Goal: Entertainment & Leisure: Consume media (video, audio)

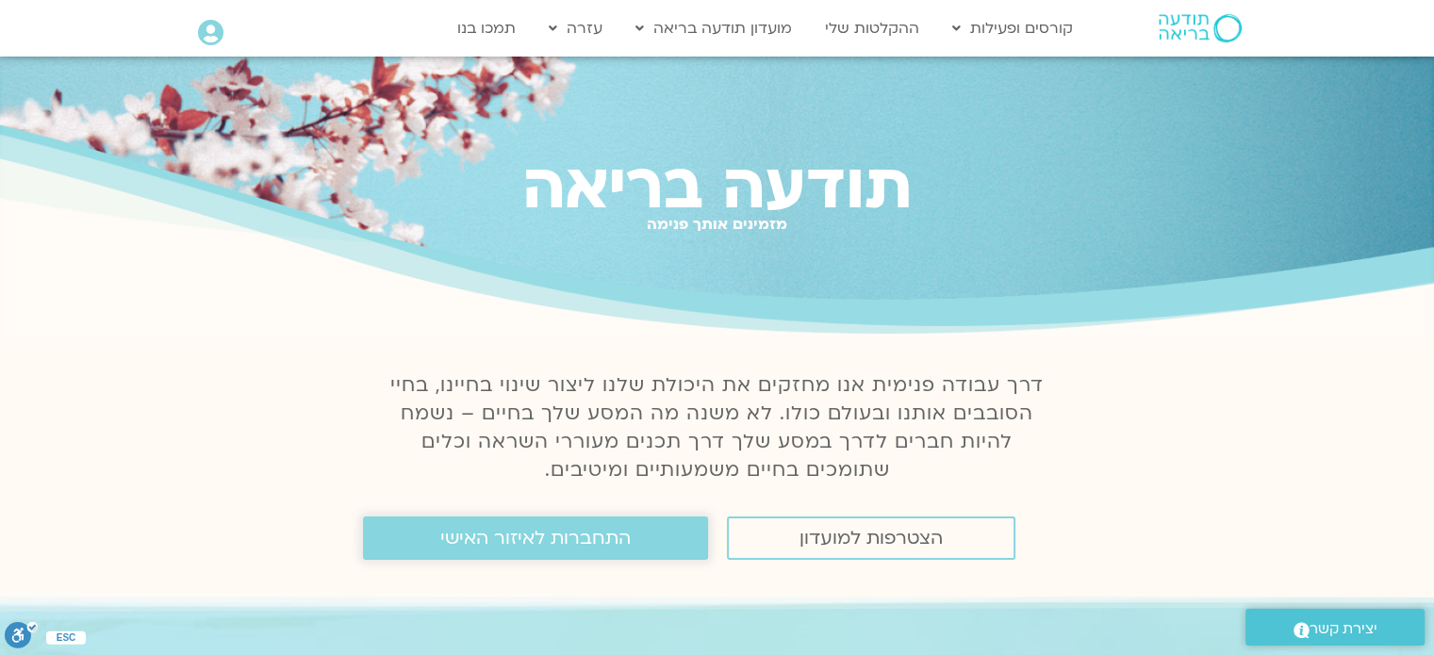
click at [638, 542] on link "התחברות לאיזור האישי" at bounding box center [535, 538] width 345 height 43
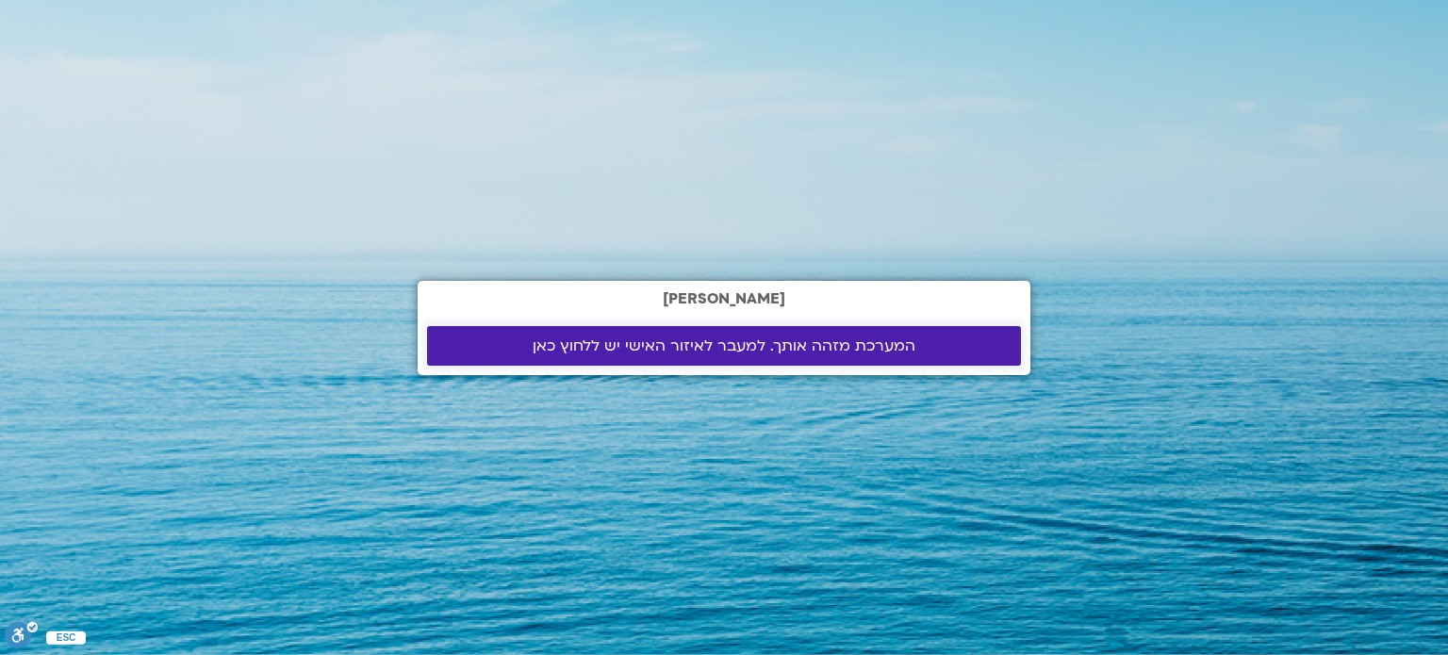
click at [648, 354] on span "המערכת מזהה אותך. למעבר לאיזור האישי יש ללחוץ כאן" at bounding box center [724, 346] width 383 height 17
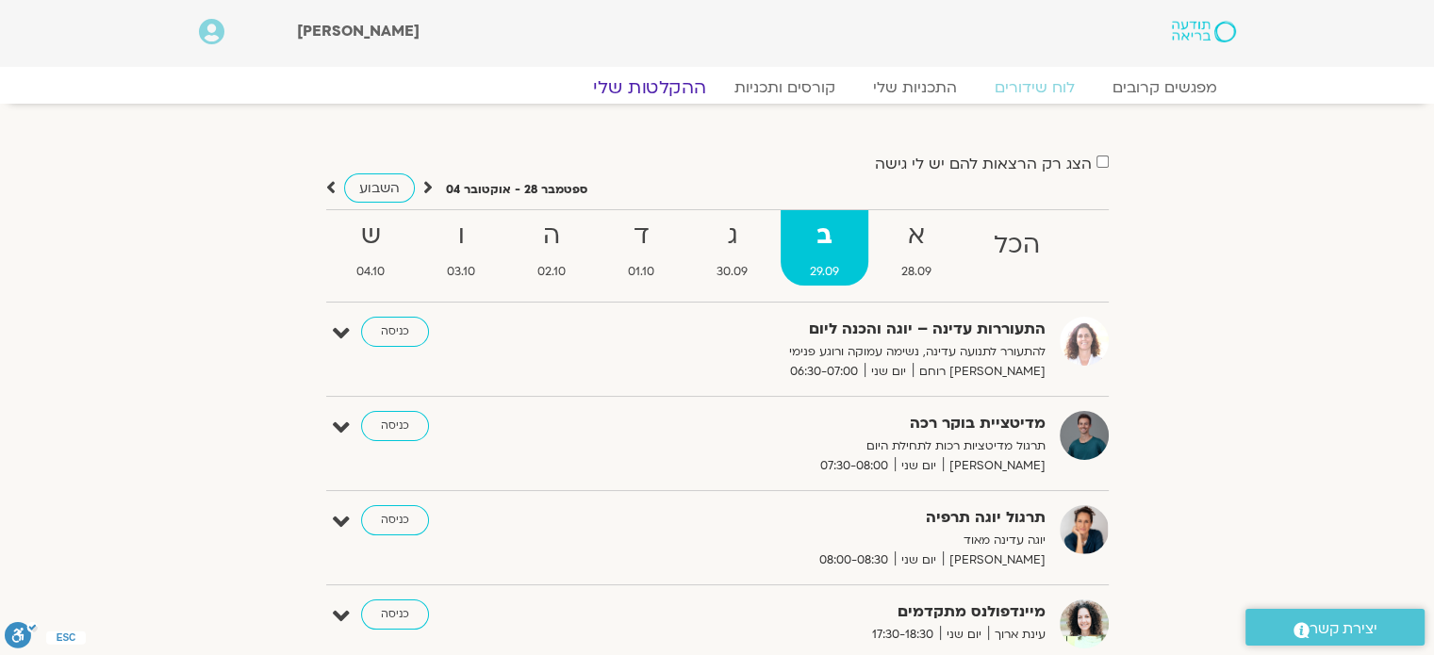
click at [664, 86] on link "ההקלטות שלי" at bounding box center [650, 87] width 158 height 23
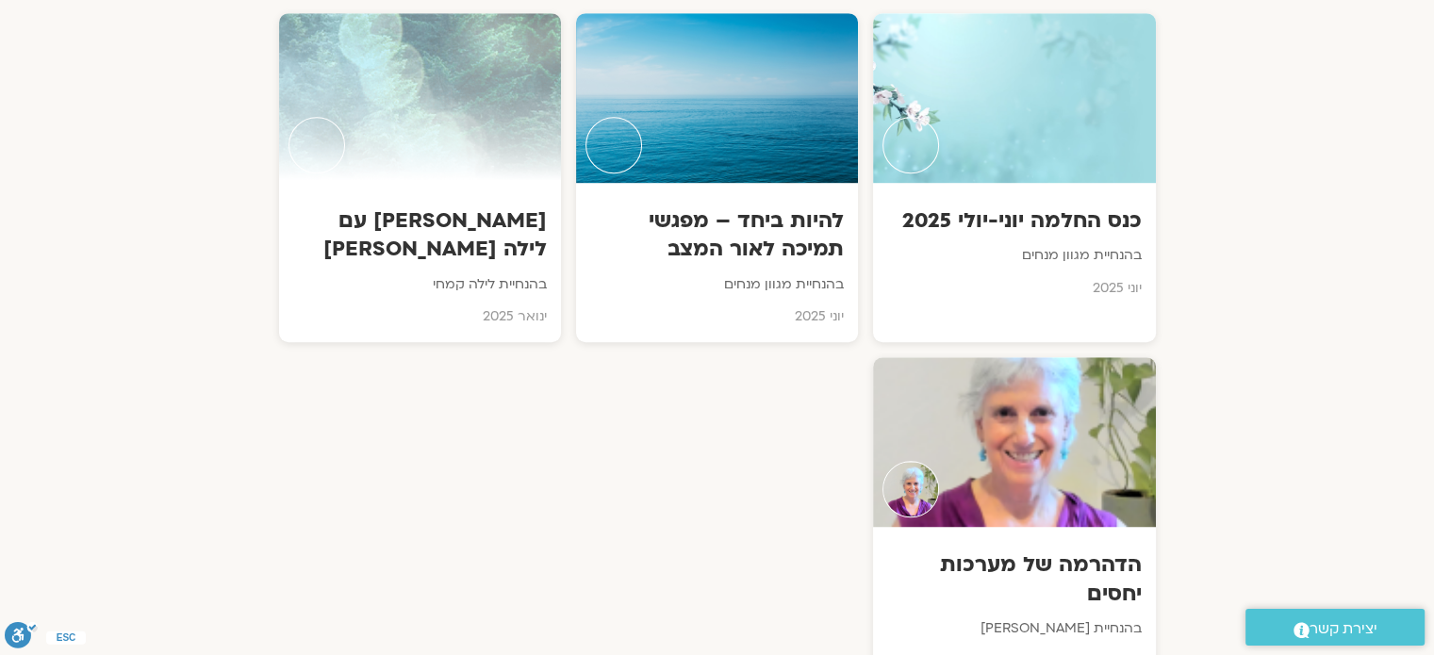
scroll to position [754, 0]
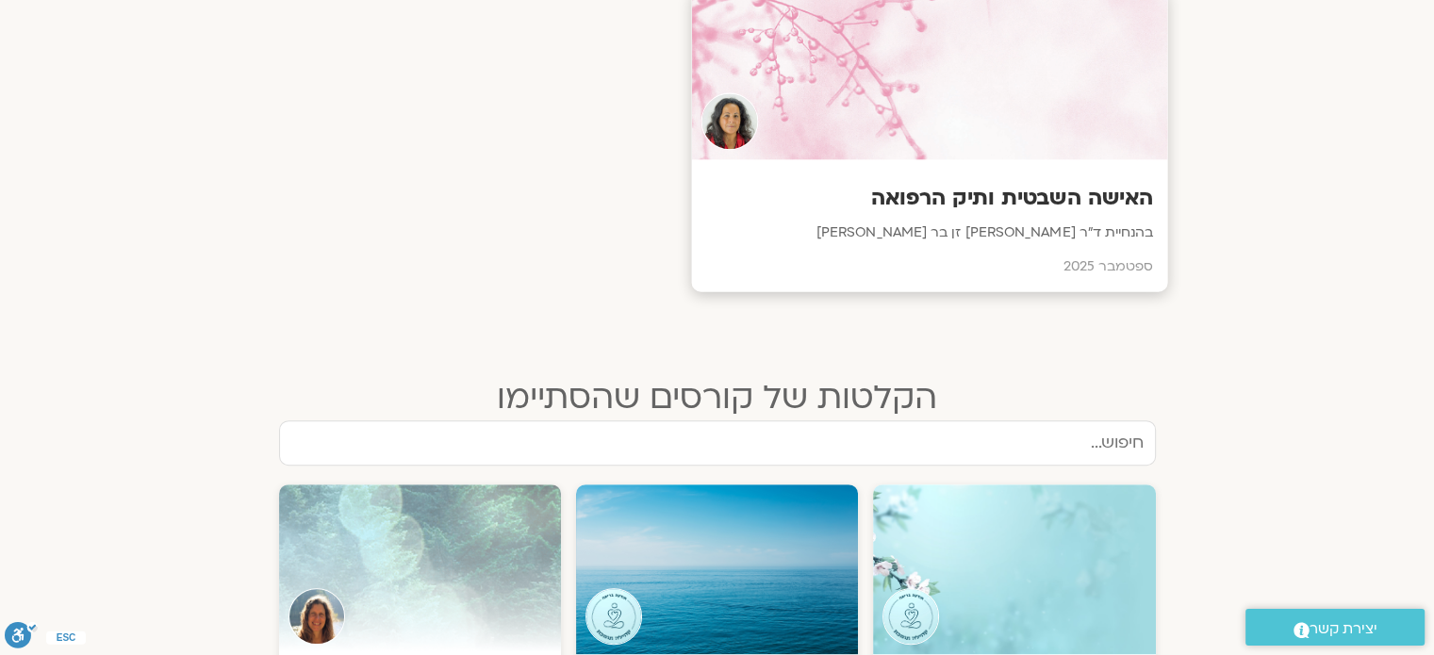
click at [851, 229] on p "בהנחיית ד״ר צילה זן בר צור" at bounding box center [929, 234] width 448 height 24
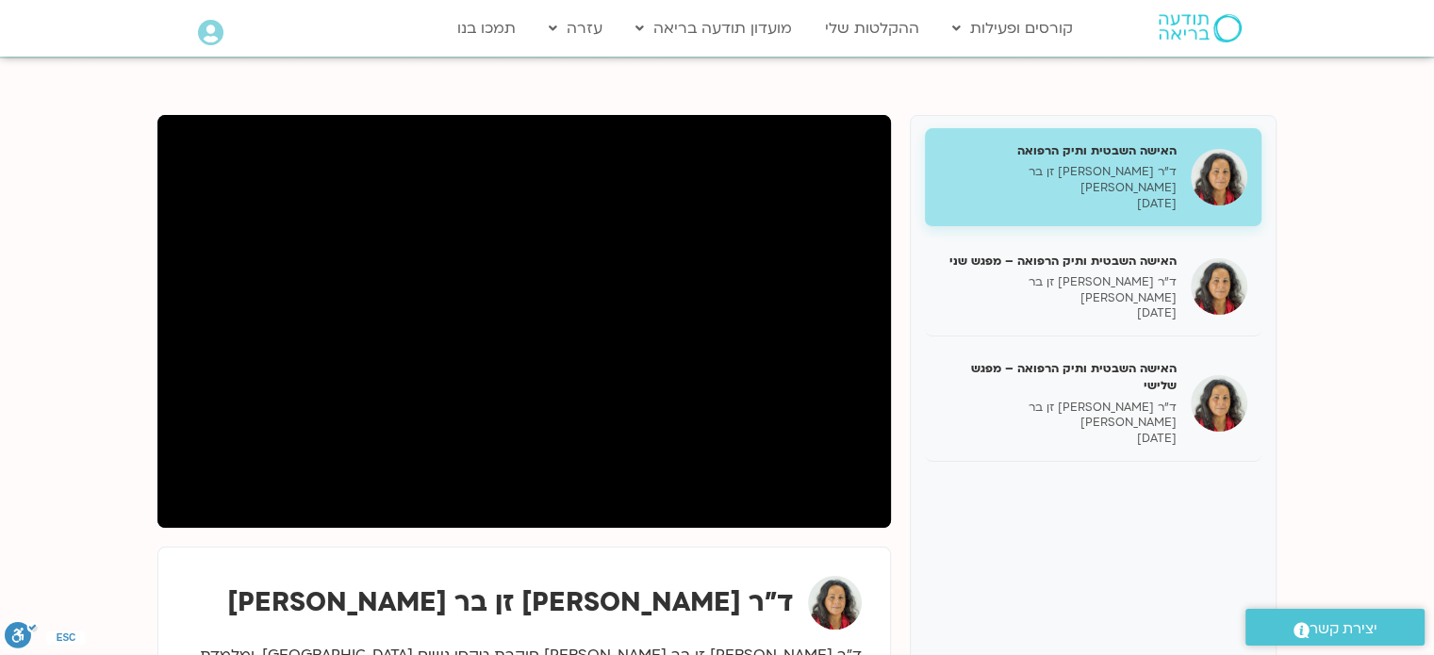
scroll to position [189, 0]
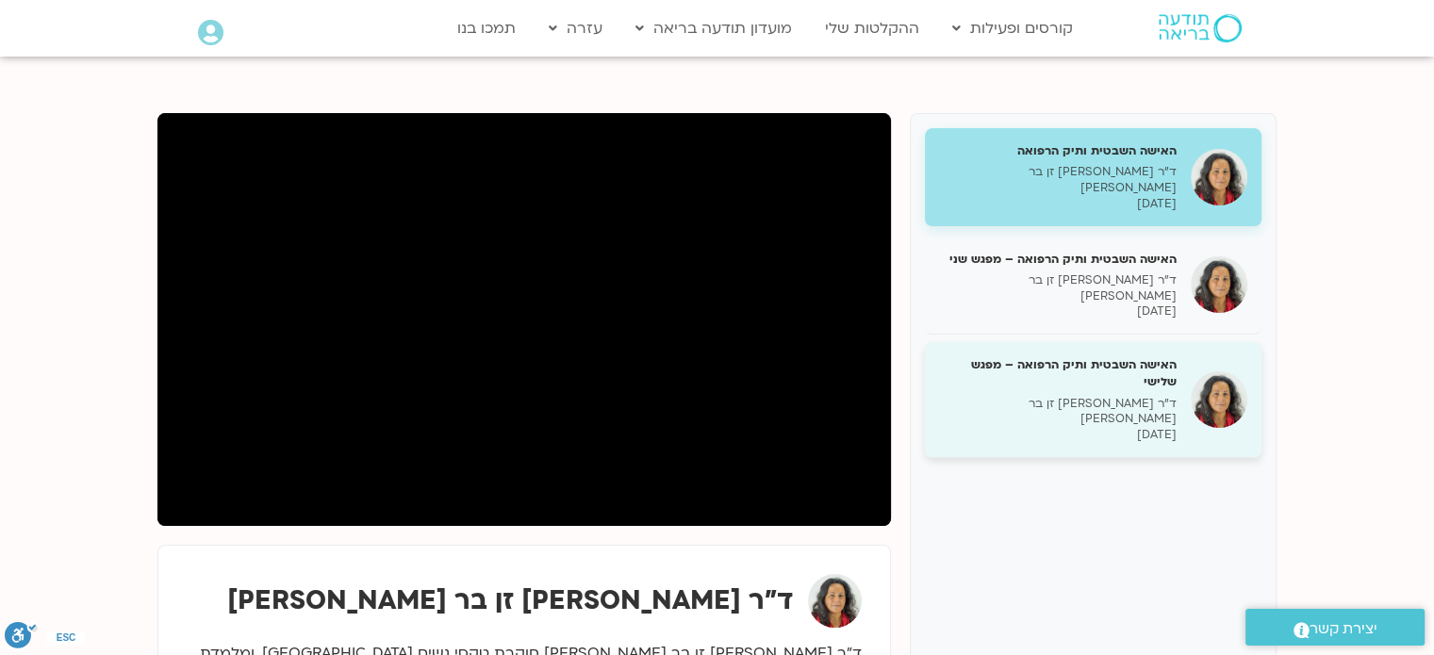
click at [1120, 396] on p "ד״ר [PERSON_NAME] זן בר [PERSON_NAME]" at bounding box center [1058, 412] width 238 height 32
